Goal: Task Accomplishment & Management: Use online tool/utility

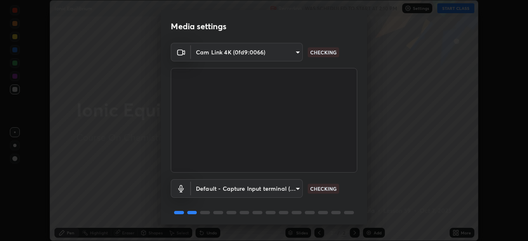
scroll to position [29, 0]
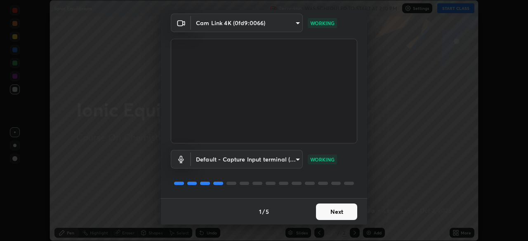
click at [346, 215] on button "Next" at bounding box center [336, 212] width 41 height 16
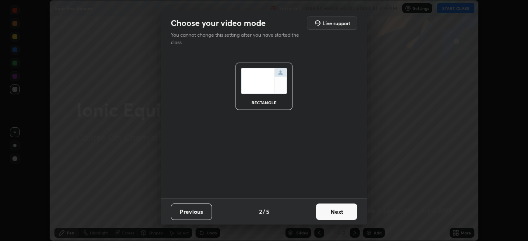
click at [347, 214] on button "Next" at bounding box center [336, 212] width 41 height 16
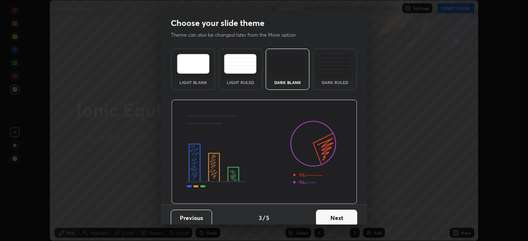
click at [346, 214] on button "Next" at bounding box center [336, 218] width 41 height 16
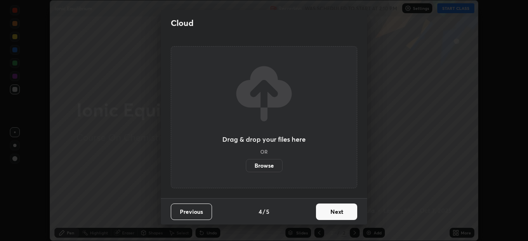
click at [342, 211] on button "Next" at bounding box center [336, 212] width 41 height 16
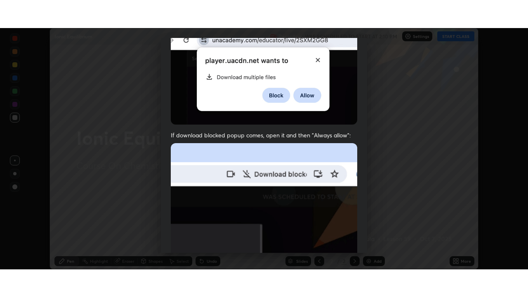
scroll to position [198, 0]
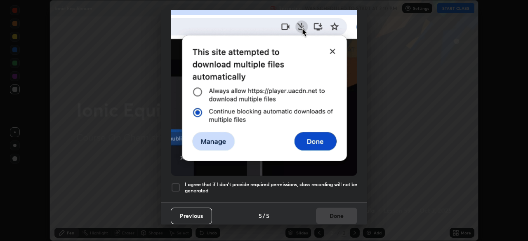
click at [175, 183] on div at bounding box center [176, 188] width 10 height 10
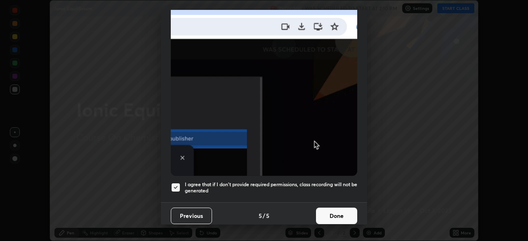
click at [334, 211] on button "Done" at bounding box center [336, 216] width 41 height 16
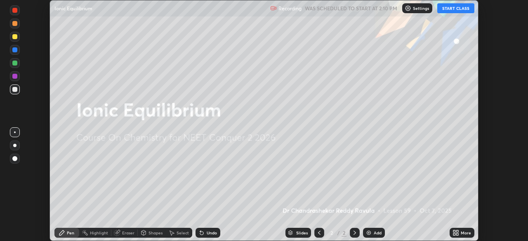
click at [456, 9] on button "START CLASS" at bounding box center [455, 8] width 37 height 10
click at [466, 233] on div "More" at bounding box center [466, 233] width 10 height 4
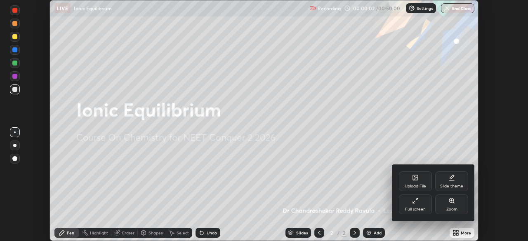
click at [420, 205] on div "Full screen" at bounding box center [415, 205] width 33 height 20
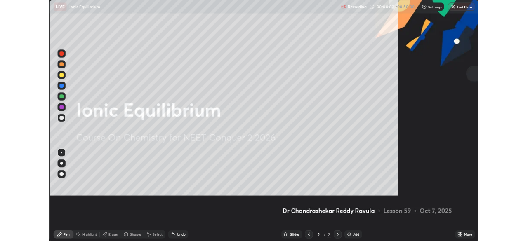
scroll to position [297, 528]
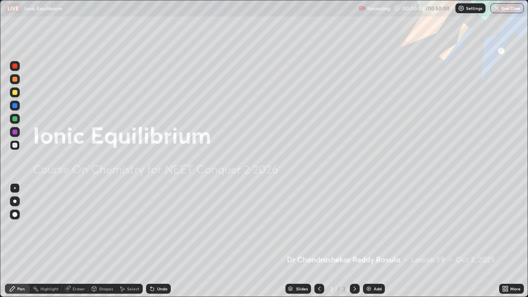
click at [376, 241] on div "Add" at bounding box center [378, 289] width 8 height 4
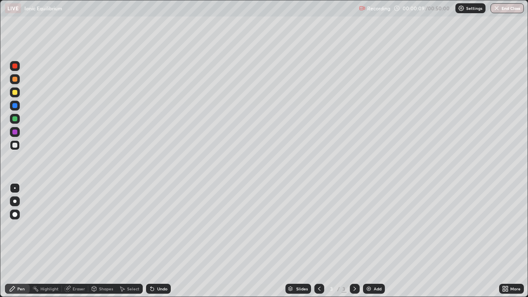
click at [15, 92] on div at bounding box center [14, 92] width 5 height 5
click at [16, 80] on div at bounding box center [14, 79] width 5 height 5
click at [16, 92] on div at bounding box center [14, 92] width 5 height 5
click at [15, 80] on div at bounding box center [14, 79] width 5 height 5
click at [16, 66] on div at bounding box center [14, 66] width 5 height 5
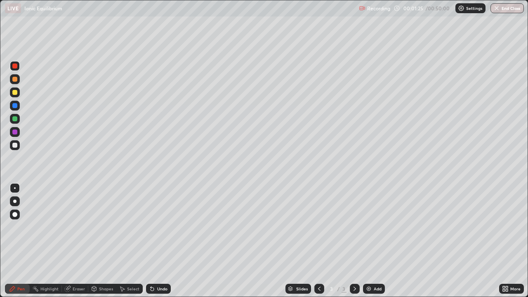
click at [13, 133] on div at bounding box center [14, 131] width 5 height 5
click at [15, 145] on div at bounding box center [14, 145] width 5 height 5
click at [15, 93] on div at bounding box center [14, 92] width 5 height 5
click at [16, 147] on div at bounding box center [14, 145] width 5 height 5
click at [11, 119] on div at bounding box center [15, 119] width 10 height 10
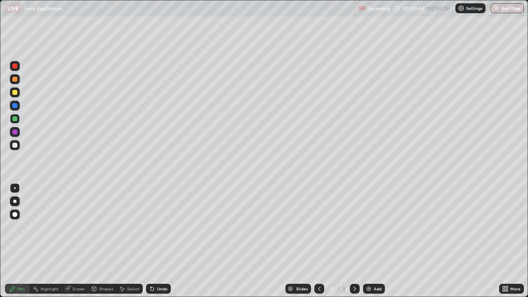
click at [16, 68] on div at bounding box center [15, 66] width 10 height 10
click at [372, 241] on div "Add" at bounding box center [374, 289] width 22 height 10
click at [17, 94] on div at bounding box center [14, 92] width 5 height 5
click at [14, 132] on div at bounding box center [14, 131] width 5 height 5
click at [16, 145] on div at bounding box center [14, 145] width 5 height 5
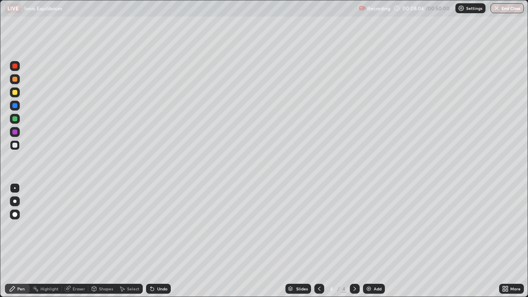
click at [16, 120] on div at bounding box center [14, 118] width 5 height 5
click at [154, 241] on icon at bounding box center [152, 288] width 7 height 7
click at [153, 241] on icon at bounding box center [152, 288] width 3 height 3
click at [16, 79] on div at bounding box center [14, 79] width 5 height 5
click at [374, 241] on div "Add" at bounding box center [378, 289] width 8 height 4
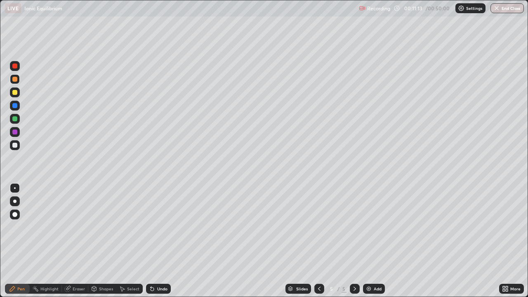
click at [15, 93] on div at bounding box center [14, 92] width 5 height 5
click at [17, 145] on div at bounding box center [14, 145] width 5 height 5
click at [15, 144] on div at bounding box center [14, 145] width 5 height 5
click at [15, 93] on div at bounding box center [14, 92] width 5 height 5
click at [13, 132] on div at bounding box center [14, 131] width 5 height 5
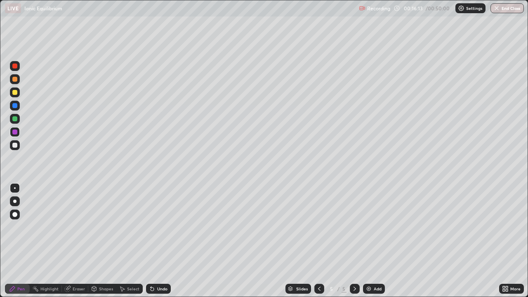
click at [373, 241] on div "Add" at bounding box center [374, 289] width 22 height 10
click at [14, 146] on div at bounding box center [14, 145] width 5 height 5
click at [16, 120] on div at bounding box center [14, 118] width 5 height 5
click at [16, 94] on div at bounding box center [14, 92] width 5 height 5
click at [318, 241] on icon at bounding box center [319, 288] width 7 height 7
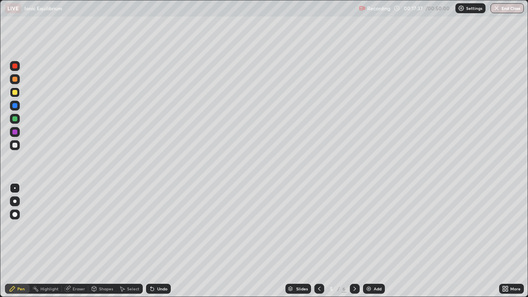
click at [314, 241] on div at bounding box center [319, 289] width 10 height 10
click at [315, 241] on div at bounding box center [319, 289] width 10 height 10
click at [351, 241] on icon at bounding box center [354, 288] width 7 height 7
click at [352, 241] on div at bounding box center [355, 289] width 10 height 10
click at [351, 241] on div at bounding box center [355, 289] width 10 height 10
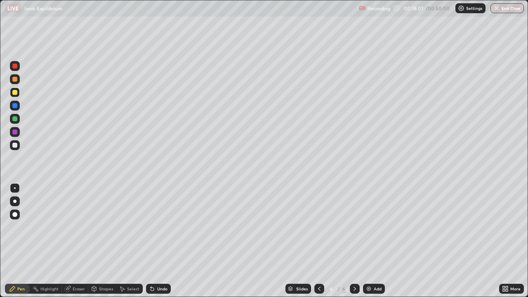
click at [14, 146] on div at bounding box center [14, 145] width 5 height 5
click at [365, 241] on img at bounding box center [368, 288] width 7 height 7
click at [15, 146] on div at bounding box center [14, 145] width 5 height 5
click at [14, 132] on div at bounding box center [14, 131] width 5 height 5
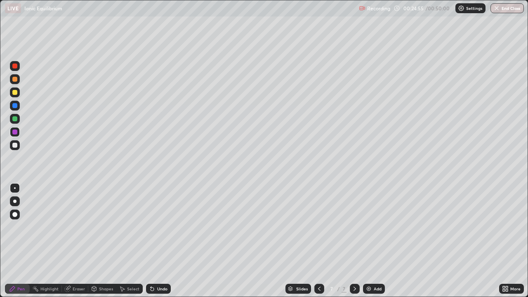
click at [14, 147] on div at bounding box center [14, 145] width 5 height 5
click at [365, 241] on img at bounding box center [368, 288] width 7 height 7
click at [17, 94] on div at bounding box center [14, 92] width 5 height 5
click at [16, 146] on div at bounding box center [14, 145] width 5 height 5
click at [370, 241] on img at bounding box center [368, 288] width 7 height 7
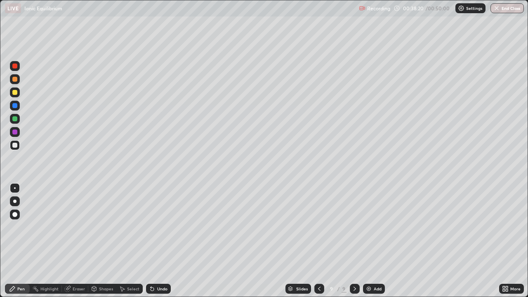
click at [16, 133] on div at bounding box center [14, 131] width 5 height 5
click at [15, 146] on div at bounding box center [14, 145] width 5 height 5
click at [16, 94] on div at bounding box center [14, 92] width 5 height 5
click at [15, 202] on div at bounding box center [14, 201] width 3 height 3
click at [15, 80] on div at bounding box center [14, 79] width 5 height 5
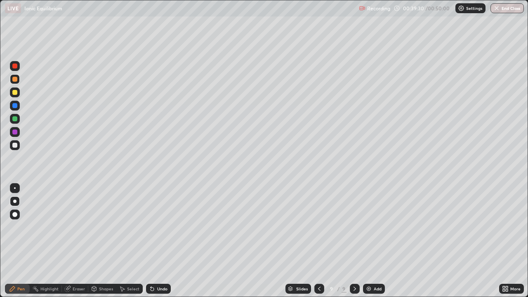
click at [15, 145] on div at bounding box center [14, 145] width 5 height 5
click at [14, 66] on div at bounding box center [14, 66] width 5 height 5
click at [367, 241] on img at bounding box center [368, 288] width 7 height 7
click at [14, 146] on div at bounding box center [14, 145] width 5 height 5
click at [370, 241] on img at bounding box center [368, 288] width 7 height 7
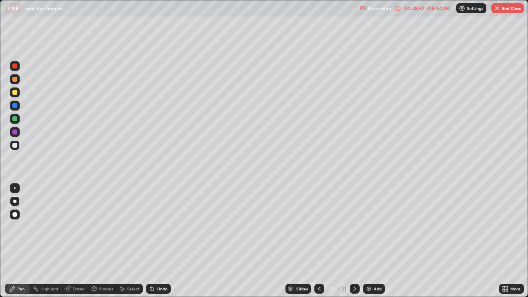
click at [14, 132] on div at bounding box center [14, 131] width 5 height 5
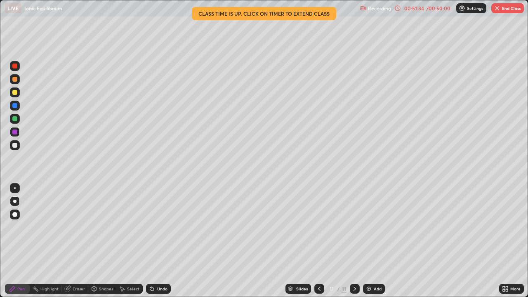
click at [505, 10] on button "End Class" at bounding box center [507, 8] width 33 height 10
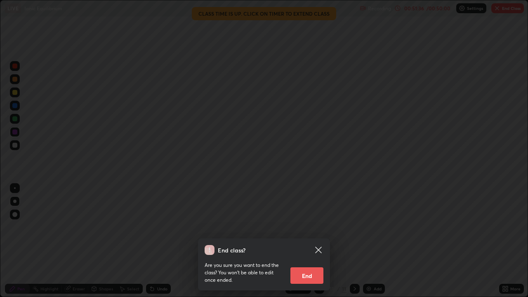
click at [307, 241] on button "End" at bounding box center [306, 275] width 33 height 16
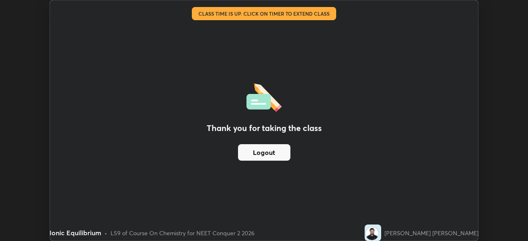
scroll to position [40995, 40708]
